Goal: Find specific page/section: Find specific page/section

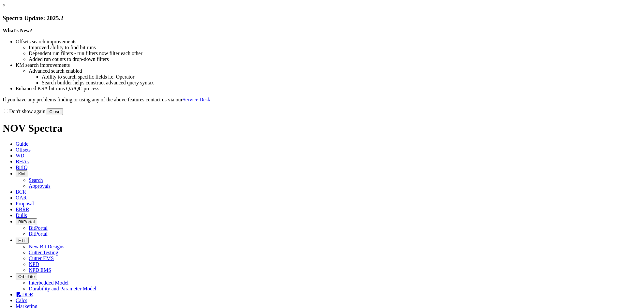
click at [63, 115] on button "Close" at bounding box center [55, 111] width 16 height 7
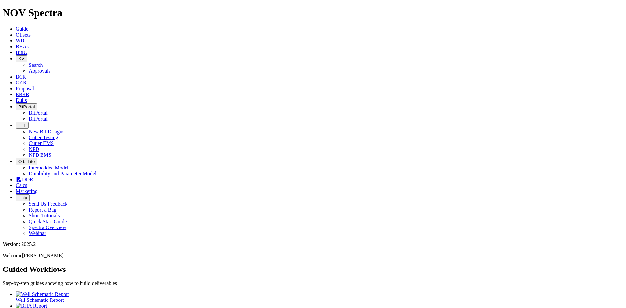
click at [27, 98] on span "Dulls" at bounding box center [21, 101] width 11 height 6
click at [29, 92] on span "EBRR" at bounding box center [23, 95] width 14 height 6
click at [34, 86] on span "Proposal" at bounding box center [25, 89] width 18 height 6
click at [27, 80] on span "OAR" at bounding box center [21, 83] width 11 height 6
click at [25, 56] on span "KM" at bounding box center [21, 58] width 7 height 5
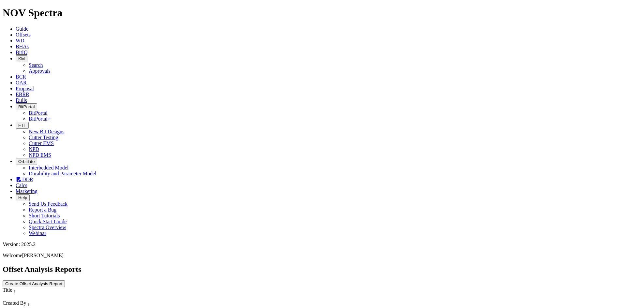
click at [51, 68] on link "Approvals" at bounding box center [40, 71] width 22 height 6
click at [18, 56] on icon "button" at bounding box center [18, 58] width 0 height 5
click at [43, 62] on link "Search" at bounding box center [36, 65] width 14 height 6
click at [64, 308] on icon "button" at bounding box center [64, 311] width 0 height 0
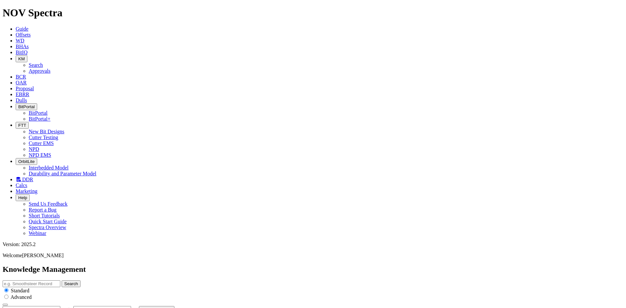
type input "[DATE]"
click at [27, 50] on span "BitIQ" at bounding box center [22, 53] width 12 height 6
